Goal: Find specific page/section: Find specific page/section

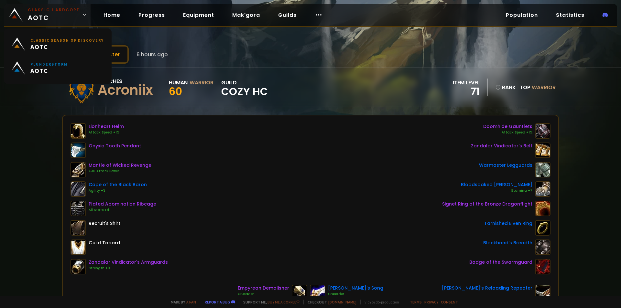
click at [36, 17] on span "Classic Hardcore AOTC" at bounding box center [54, 15] width 52 height 16
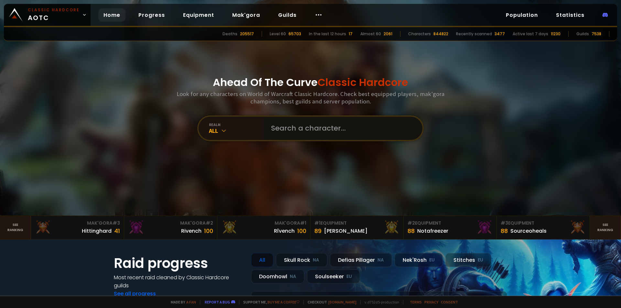
click at [282, 126] on input "text" at bounding box center [340, 128] width 147 height 23
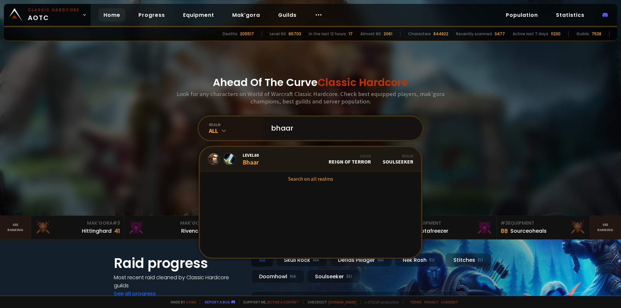
type input "bhaar"
click at [325, 156] on link "Level 60 Bhaar Guild Reign of Terror Realm Soulseeker" at bounding box center [310, 159] width 221 height 25
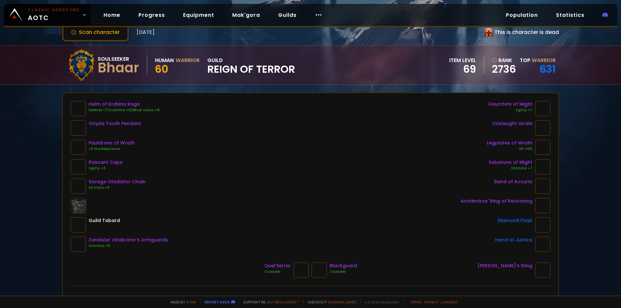
scroll to position [32, 0]
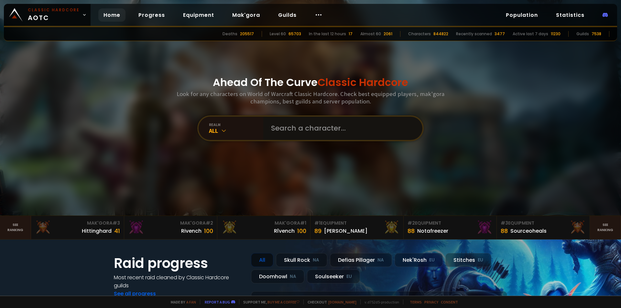
click at [291, 127] on input "text" at bounding box center [340, 128] width 147 height 23
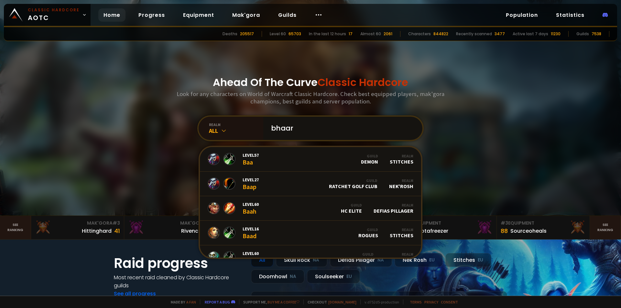
type input "bhaarr"
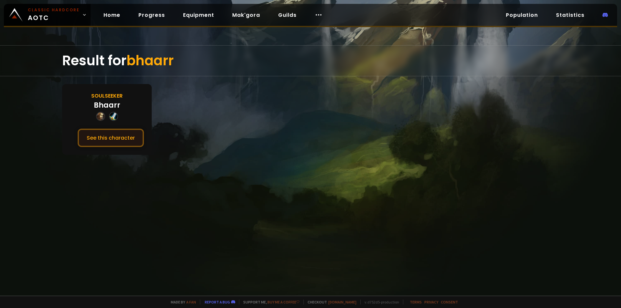
click at [108, 135] on button "See this character" at bounding box center [111, 138] width 66 height 18
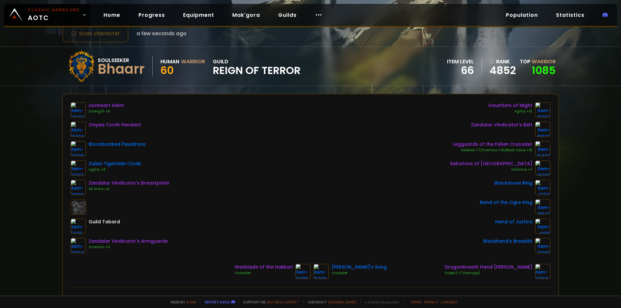
scroll to position [32, 0]
